Goal: Communication & Community: Answer question/provide support

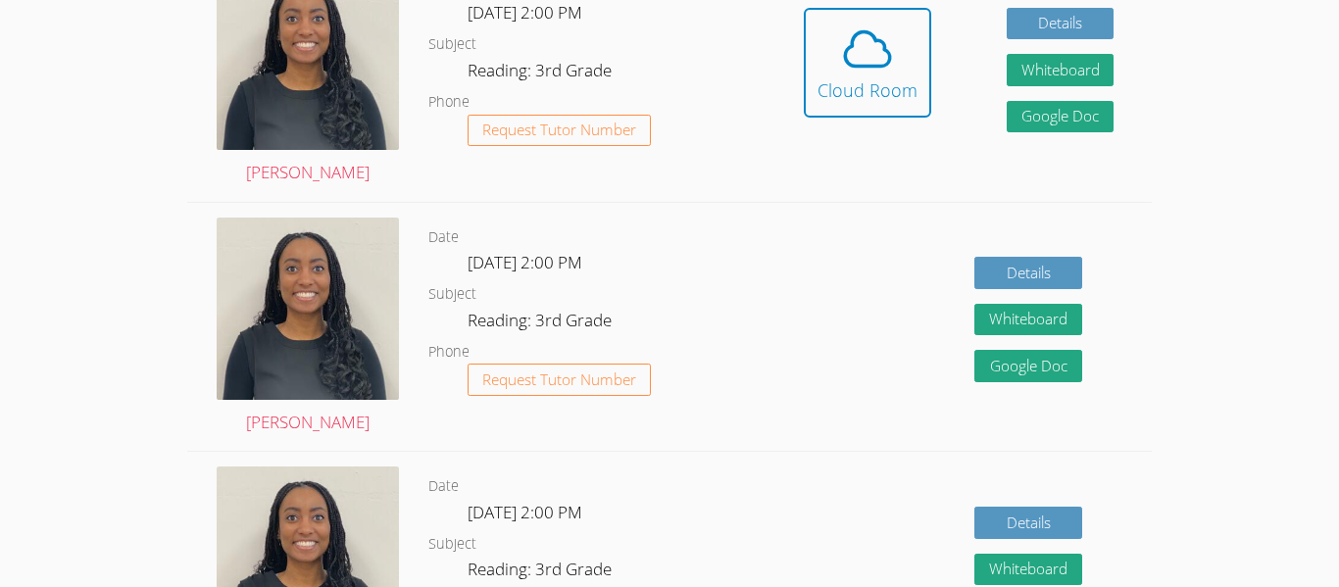
scroll to position [674, 0]
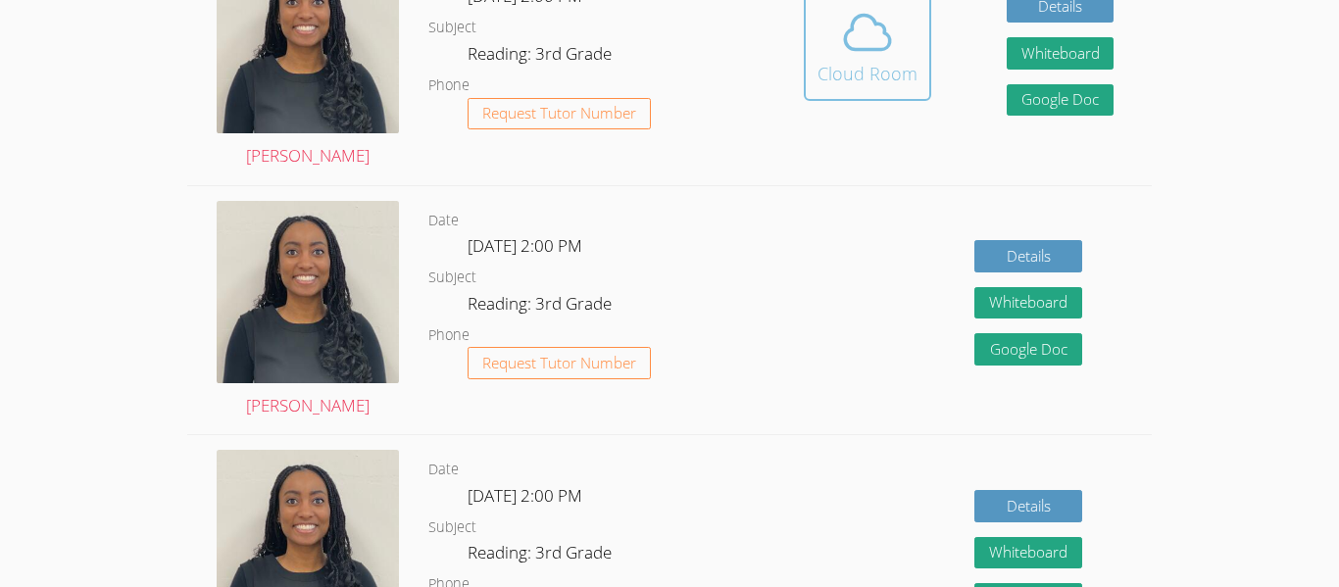
click at [841, 60] on div "Cloud Room" at bounding box center [868, 73] width 100 height 27
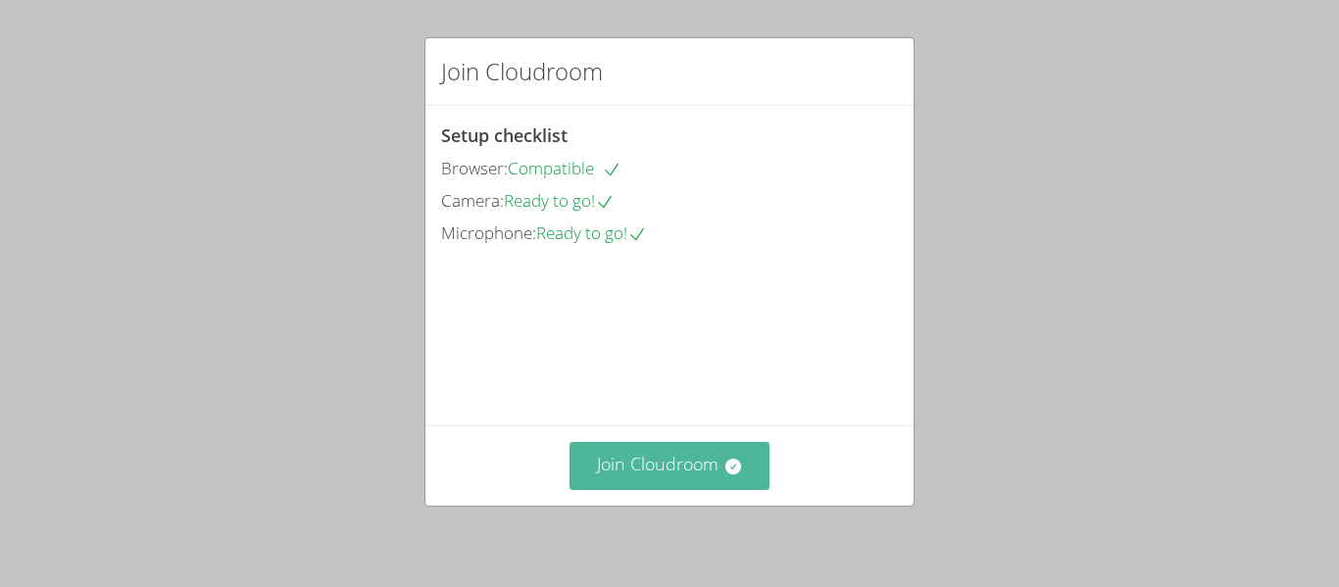
click at [729, 450] on button "Join Cloudroom" at bounding box center [670, 466] width 201 height 48
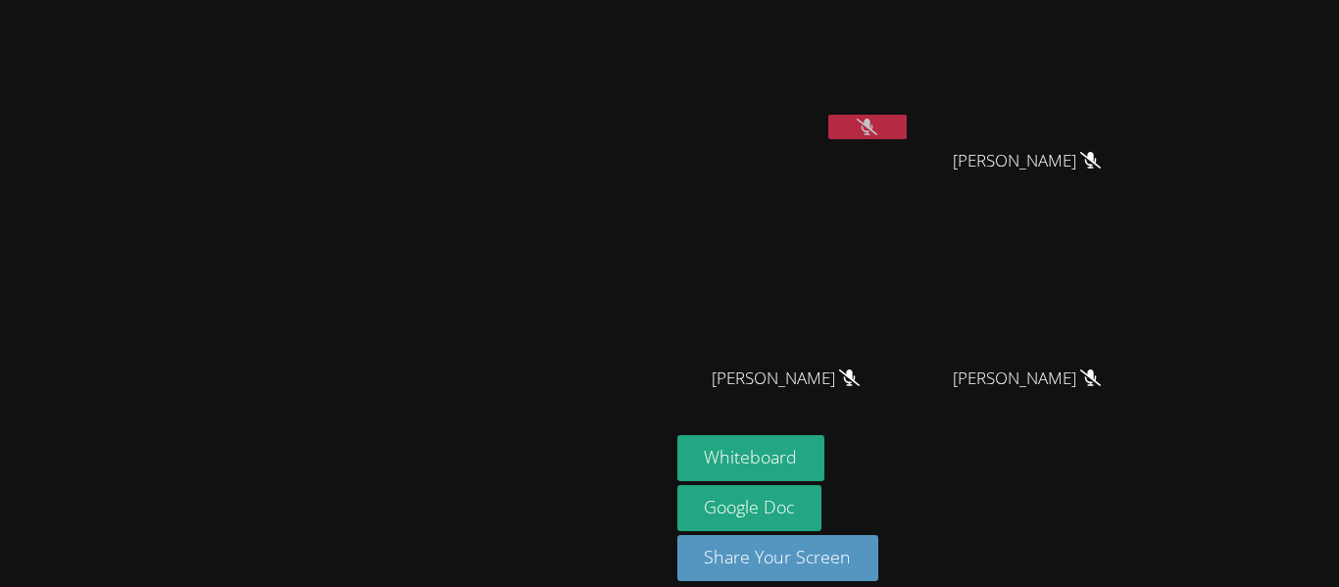
click at [907, 137] on button at bounding box center [867, 127] width 78 height 25
click at [828, 115] on button at bounding box center [867, 127] width 78 height 25
click at [481, 361] on video at bounding box center [334, 265] width 294 height 368
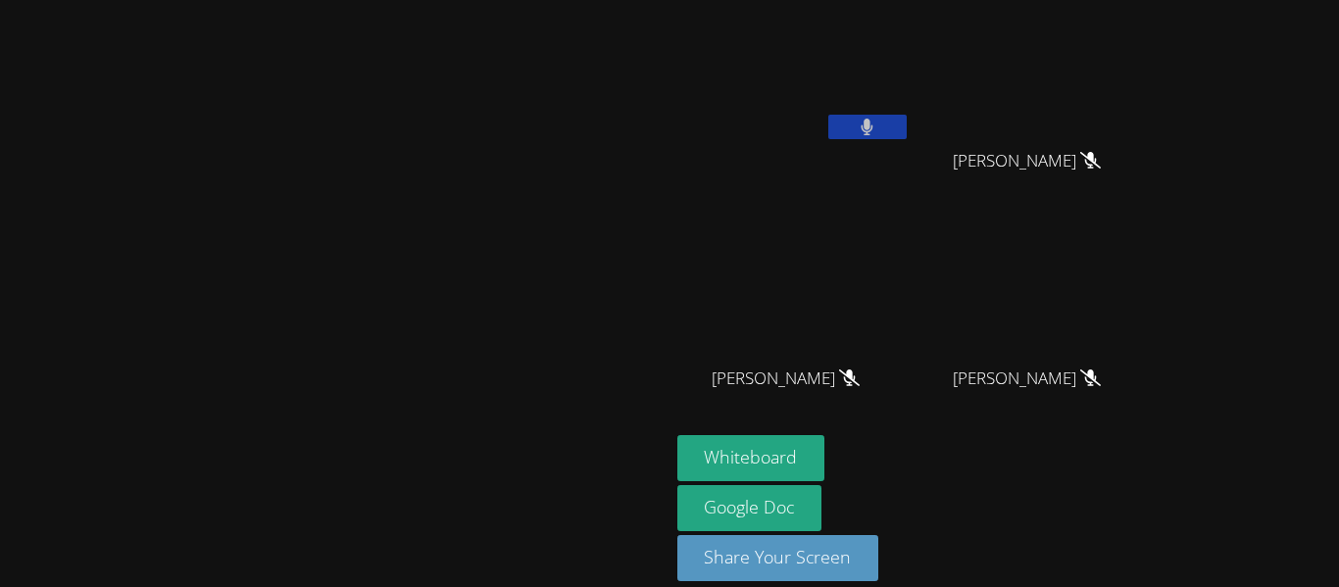
click at [481, 361] on video at bounding box center [334, 265] width 294 height 368
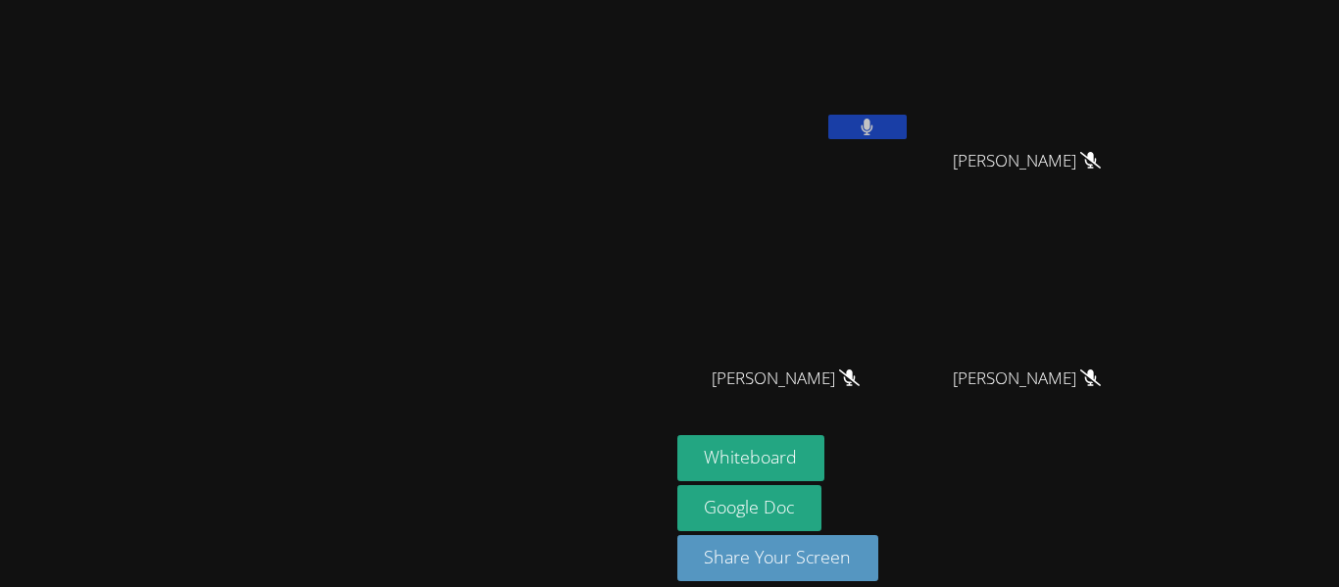
click at [481, 361] on video at bounding box center [334, 265] width 294 height 368
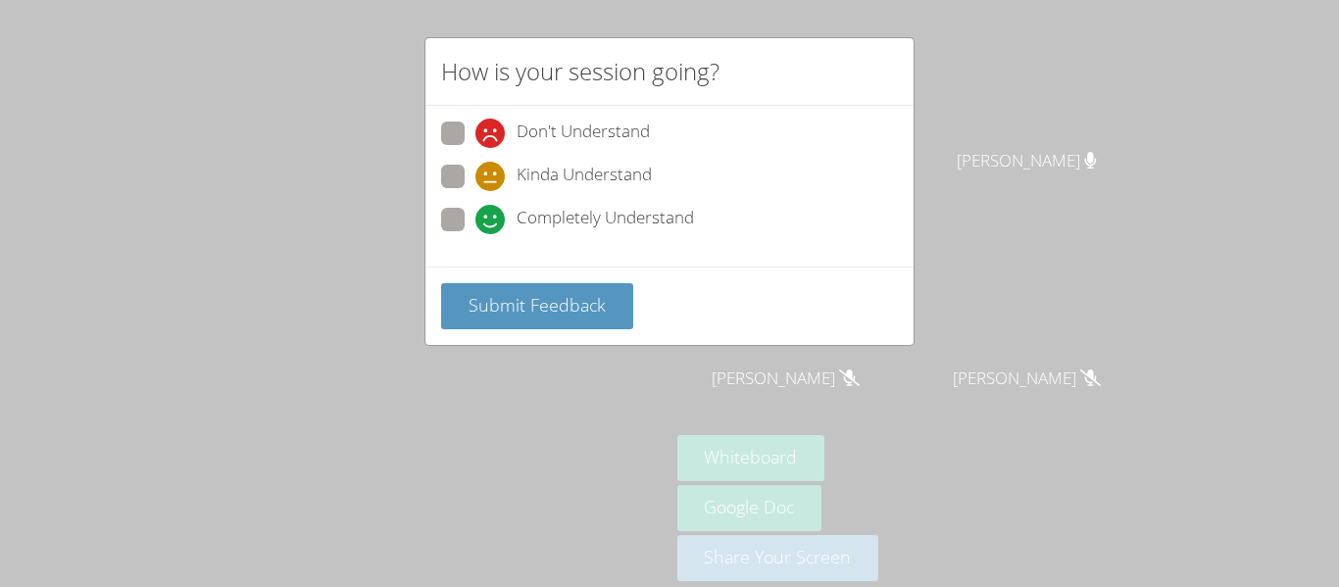
click at [590, 227] on span "Completely Understand" at bounding box center [605, 219] width 177 height 29
click at [492, 225] on input "Completely Understand" at bounding box center [484, 216] width 17 height 17
radio input "true"
click at [576, 185] on span "Kinda Understand" at bounding box center [584, 176] width 135 height 29
click at [492, 181] on input "Kinda Understand" at bounding box center [484, 173] width 17 height 17
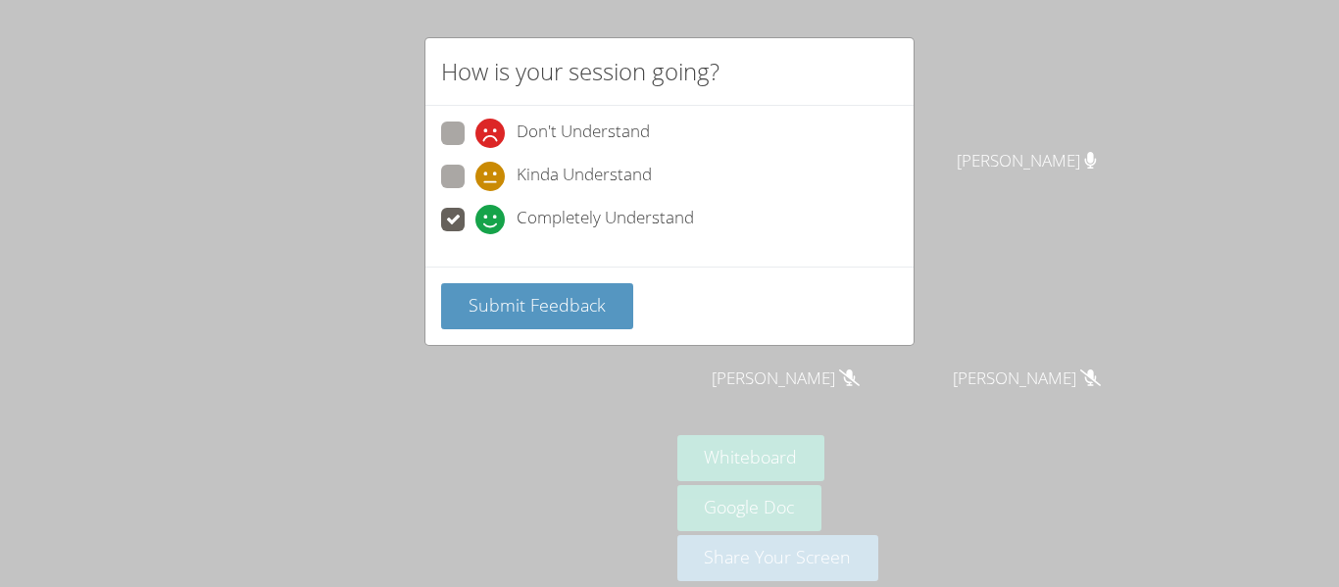
radio input "true"
click at [563, 217] on span "Completely Understand" at bounding box center [605, 219] width 177 height 29
click at [492, 217] on input "Completely Understand" at bounding box center [484, 216] width 17 height 17
radio input "true"
click at [554, 187] on span "Kinda Understand" at bounding box center [584, 176] width 135 height 29
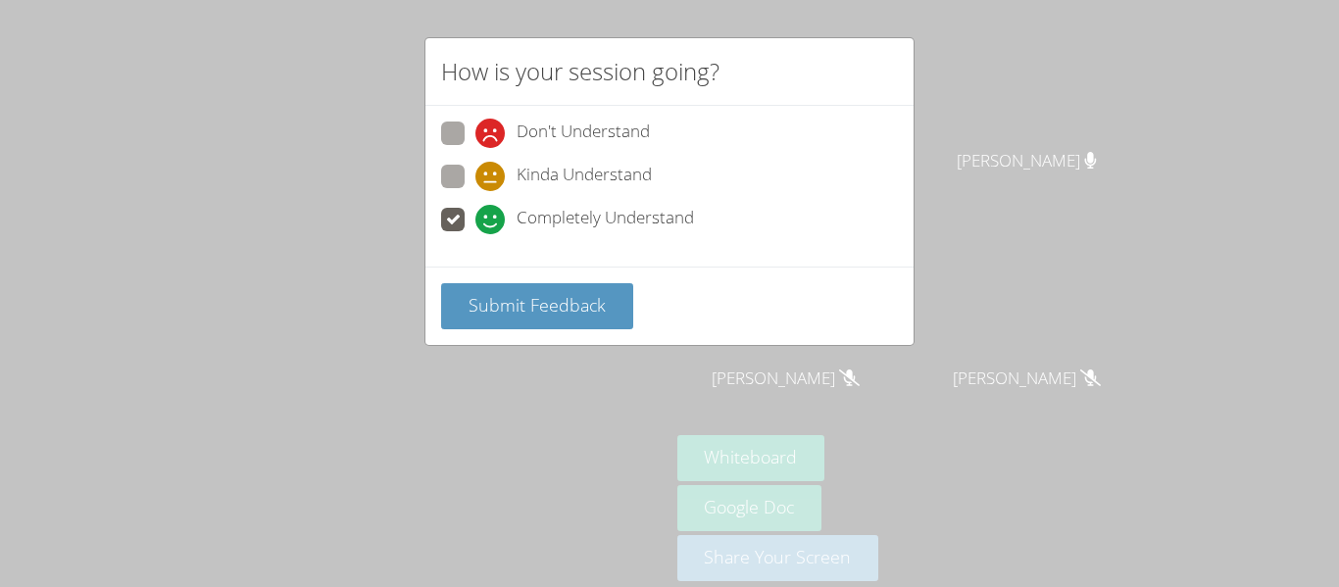
click at [492, 181] on input "Kinda Understand" at bounding box center [484, 173] width 17 height 17
radio input "true"
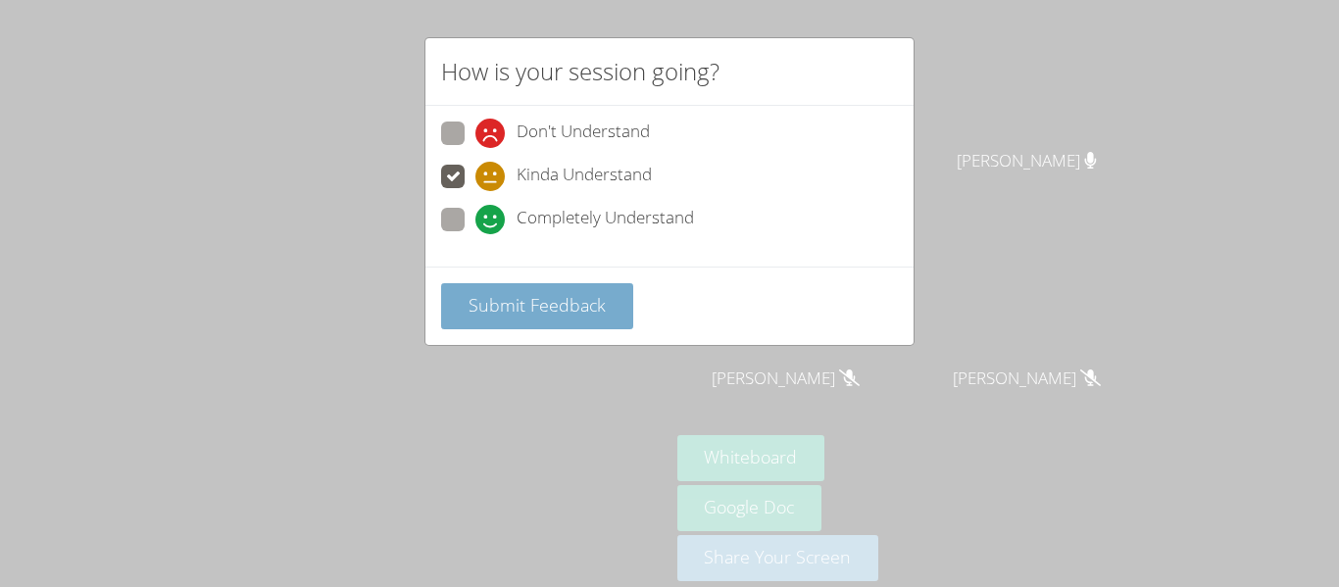
click at [560, 321] on button "Submit Feedback" at bounding box center [537, 306] width 192 height 46
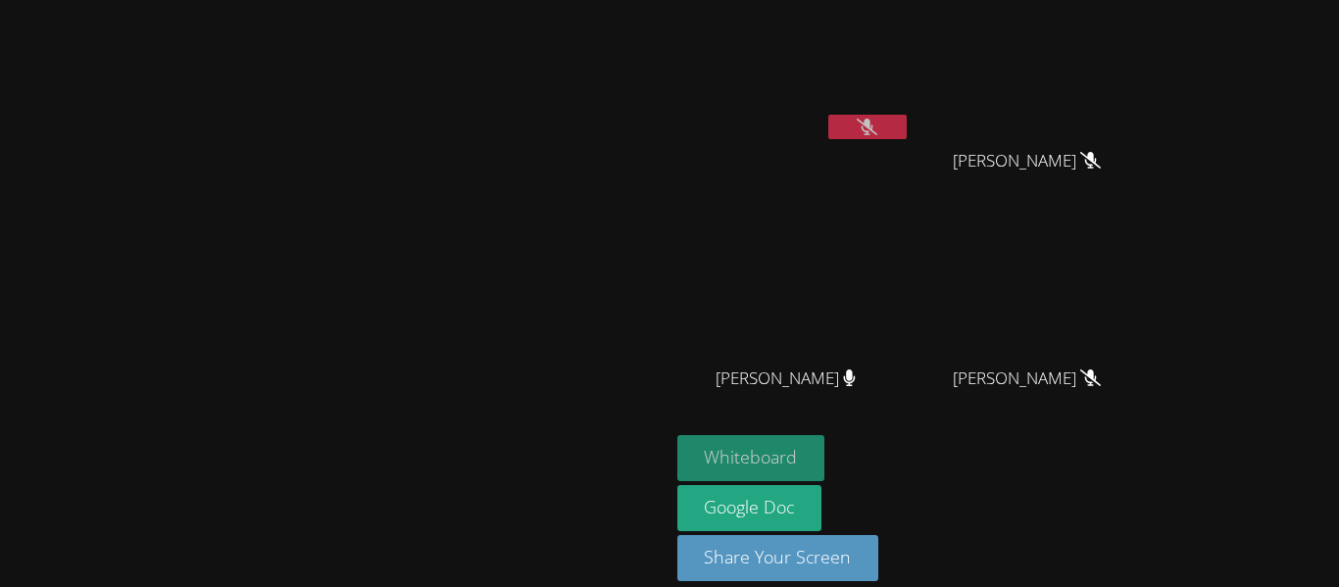
click at [826, 463] on button "Whiteboard" at bounding box center [751, 458] width 148 height 46
click at [1152, 436] on div "Whiteboard Google Doc Share Your Screen" at bounding box center [914, 516] width 475 height 162
click at [187, 345] on video at bounding box center [334, 265] width 294 height 368
click at [907, 119] on button at bounding box center [867, 127] width 78 height 25
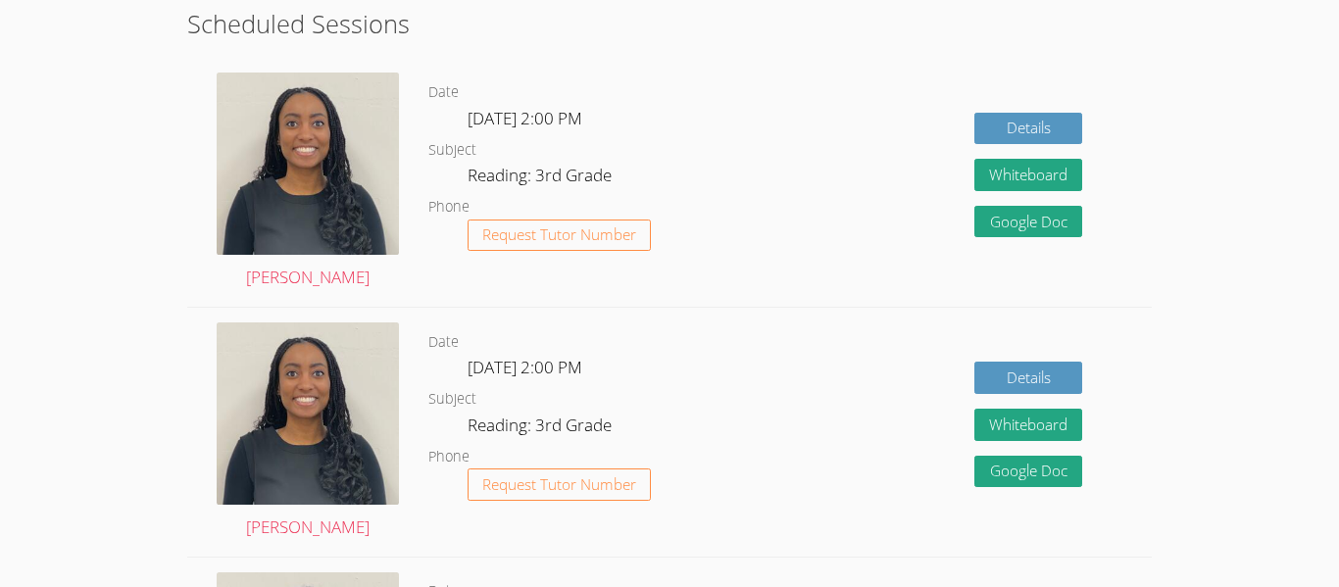
scroll to position [488, 0]
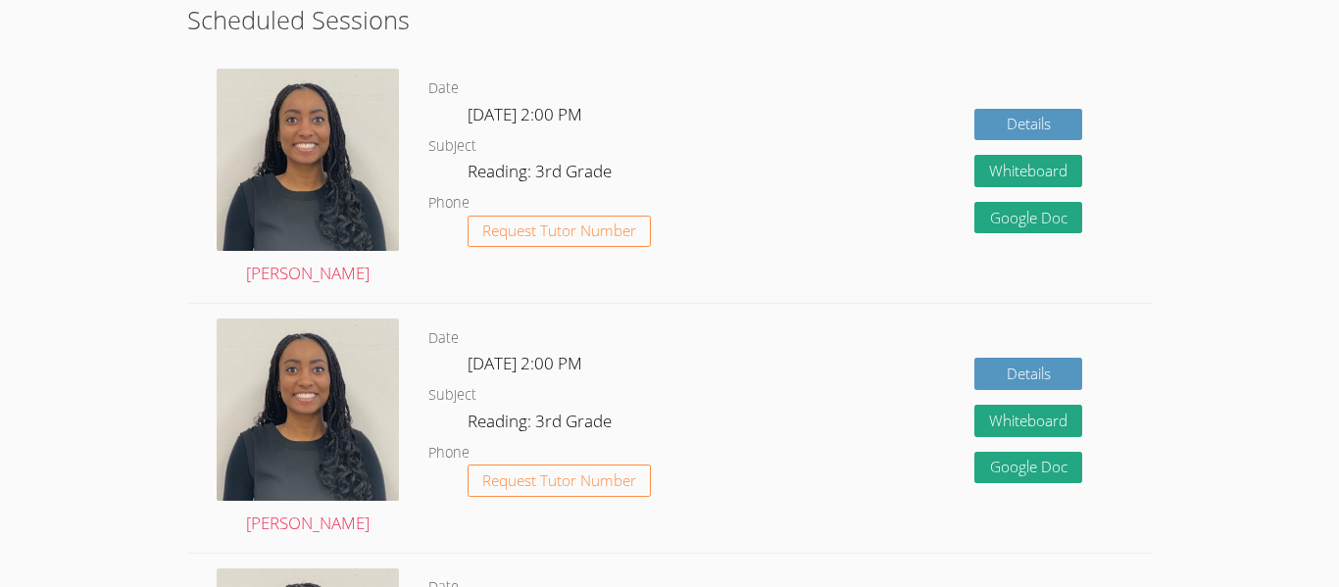
click at [226, 463] on img at bounding box center [308, 410] width 182 height 182
